Goal: Transaction & Acquisition: Purchase product/service

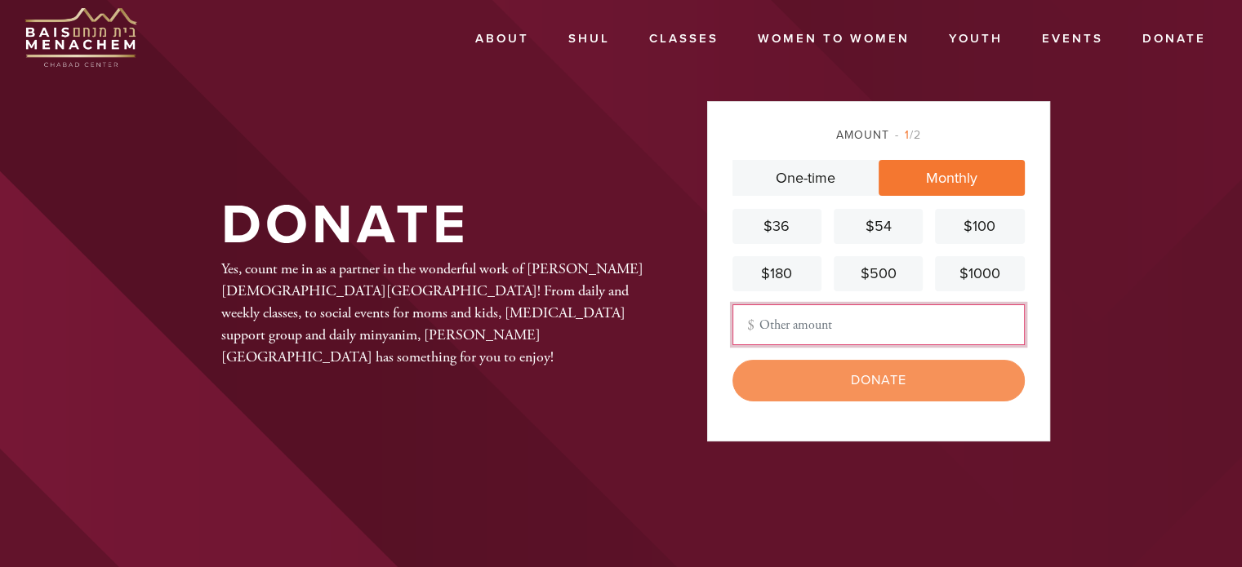
click at [797, 329] on input "Other Amount" at bounding box center [878, 325] width 292 height 41
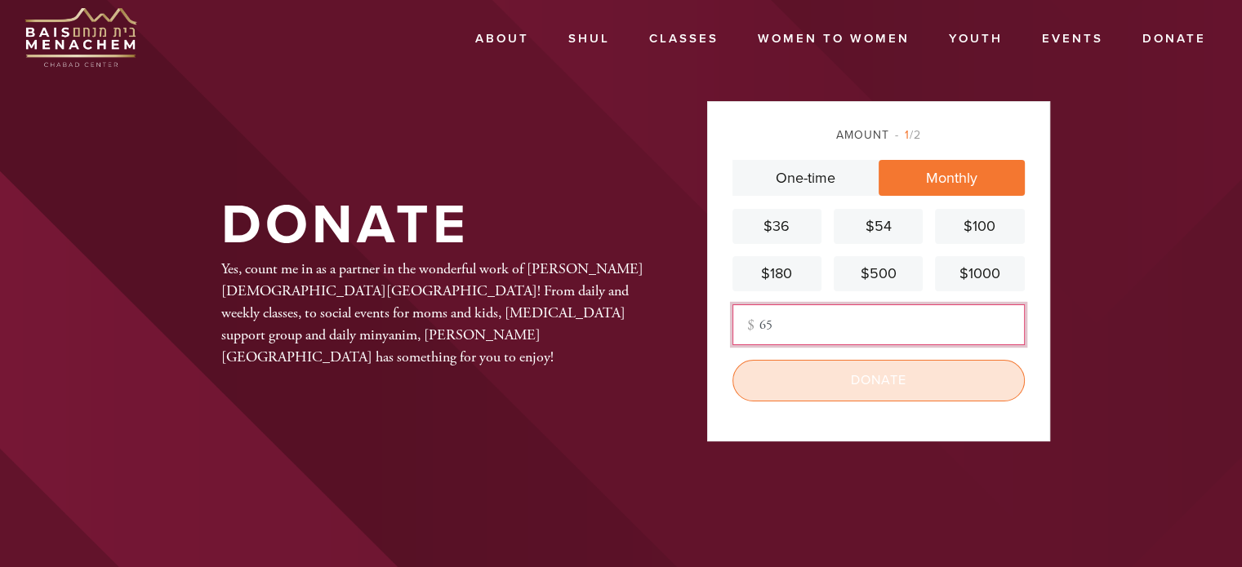
type input "65"
click at [823, 381] on input "Donate" at bounding box center [878, 380] width 292 height 41
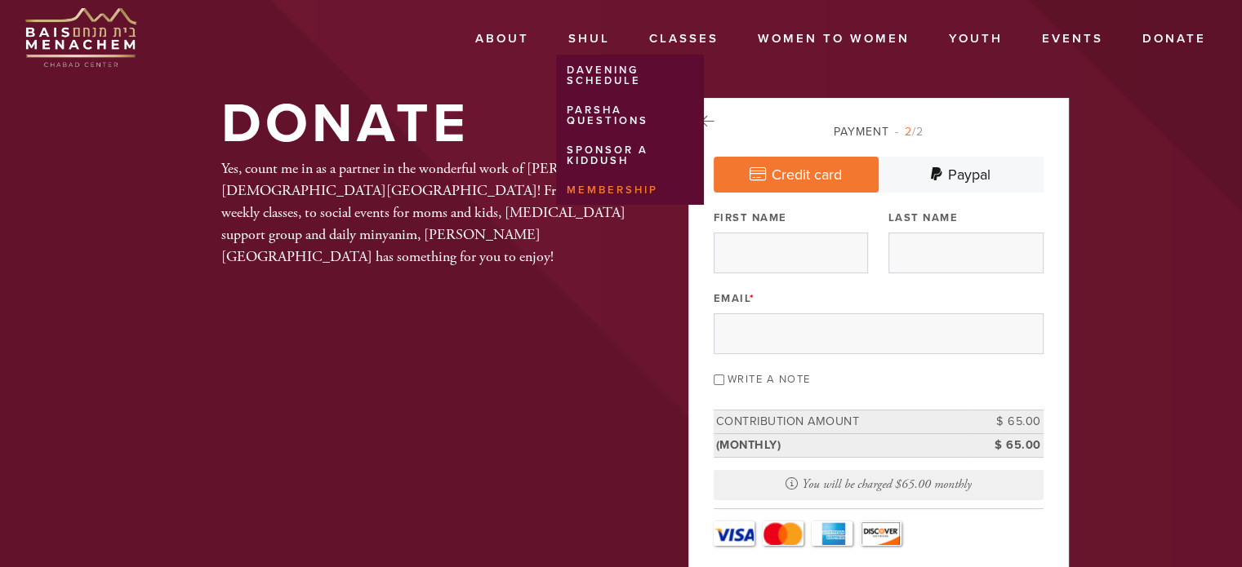
click at [589, 180] on link "Membership" at bounding box center [626, 190] width 140 height 27
